Goal: Task Accomplishment & Management: Manage account settings

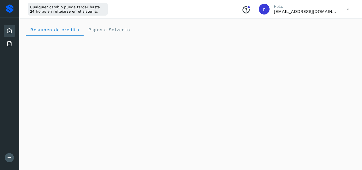
click at [143, 11] on div "Cualquier cambio puede tardar hasta 24 horas en reflejarse en el sistema. Conoc…" at bounding box center [190, 9] width 343 height 19
click at [9, 42] on icon at bounding box center [9, 43] width 6 height 6
click at [10, 30] on icon at bounding box center [9, 31] width 6 height 6
click at [9, 42] on icon at bounding box center [9, 43] width 6 height 6
click at [8, 29] on icon at bounding box center [9, 31] width 6 height 6
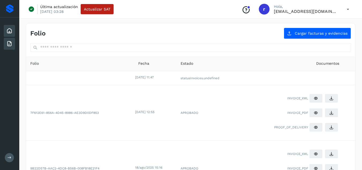
click at [9, 31] on icon at bounding box center [9, 31] width 6 height 6
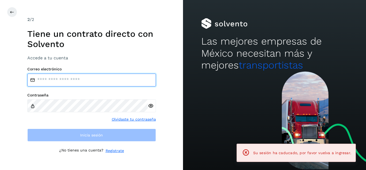
type input "**********"
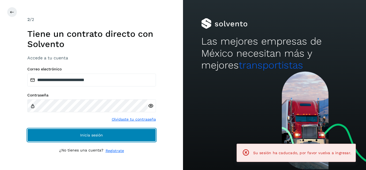
click at [61, 132] on button "Inicia sesión" at bounding box center [91, 134] width 129 height 13
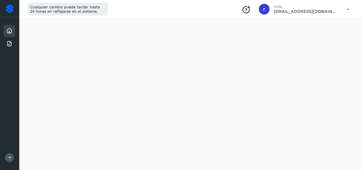
scroll to position [131, 0]
